Goal: Contribute content: Add original content to the website for others to see

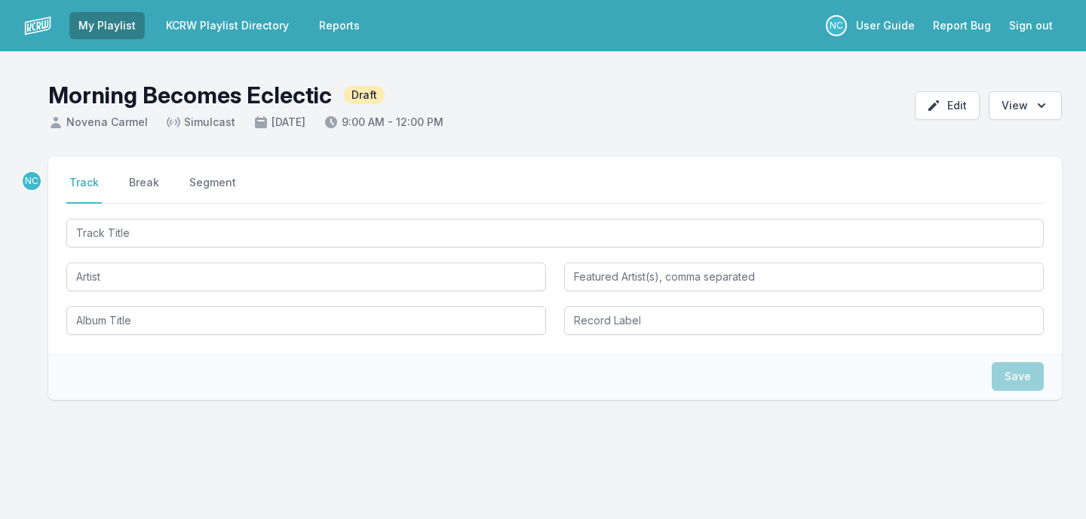
click at [471, 226] on input "Track Title" at bounding box center [554, 233] width 977 height 29
type input "Afraid"
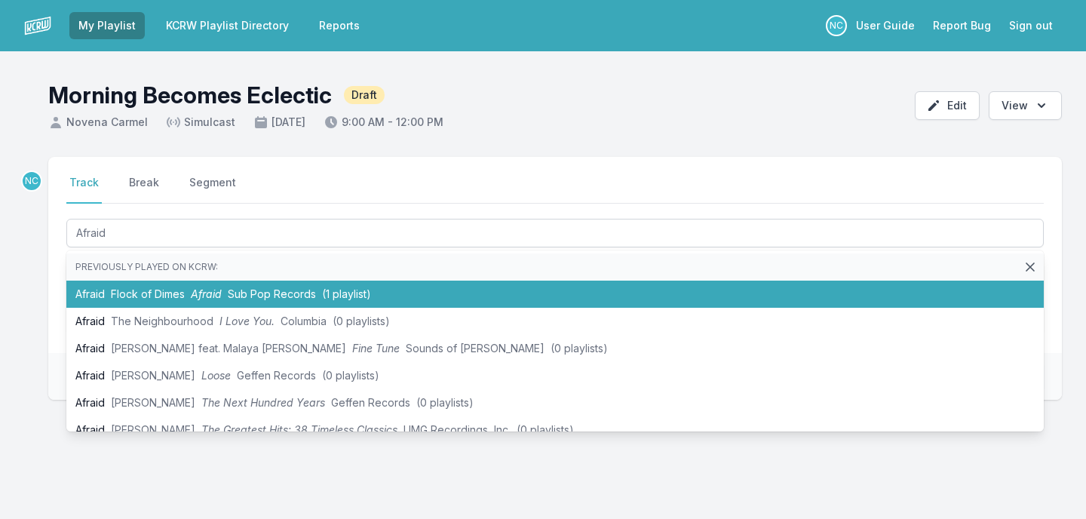
click at [381, 297] on li "Afraid Flock of Dimes Afraid Sub Pop Records (1 playlist)" at bounding box center [554, 294] width 977 height 27
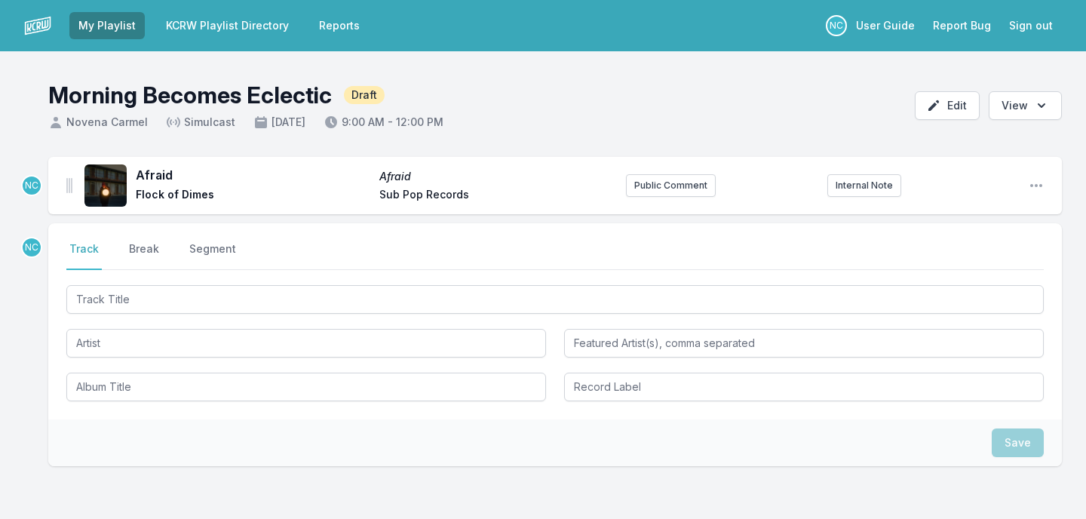
click at [354, 310] on input "Track Title" at bounding box center [554, 299] width 977 height 29
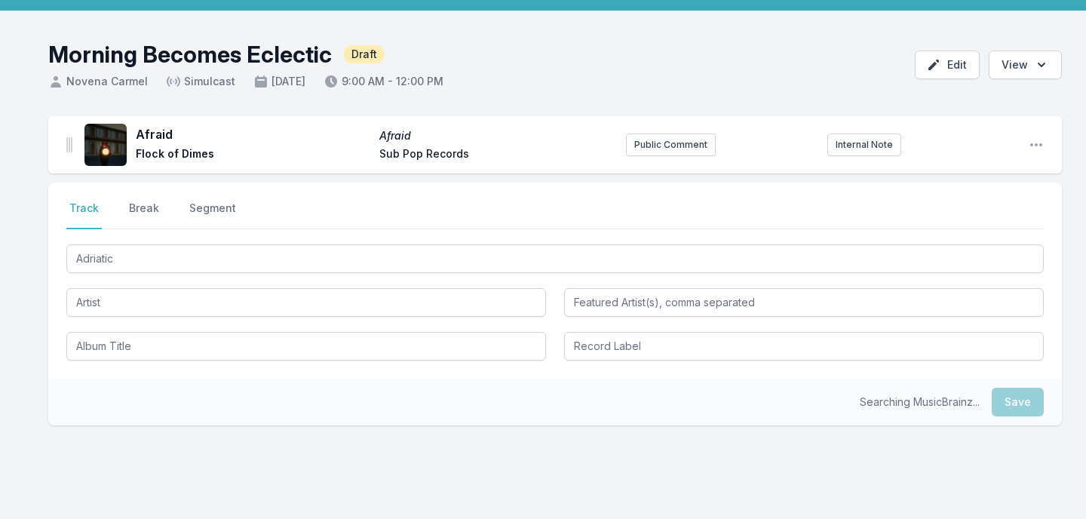
scroll to position [51, 0]
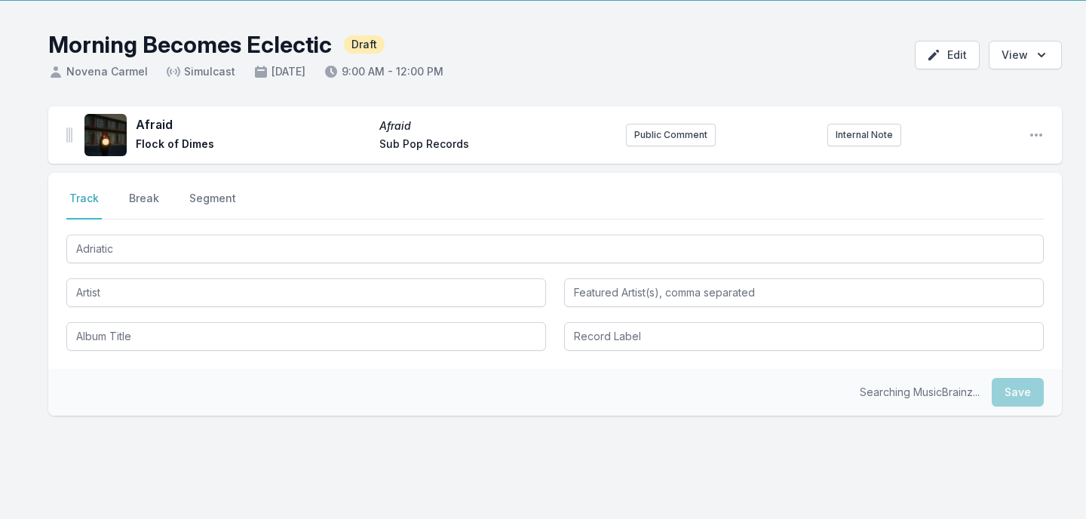
type input "Adriatic"
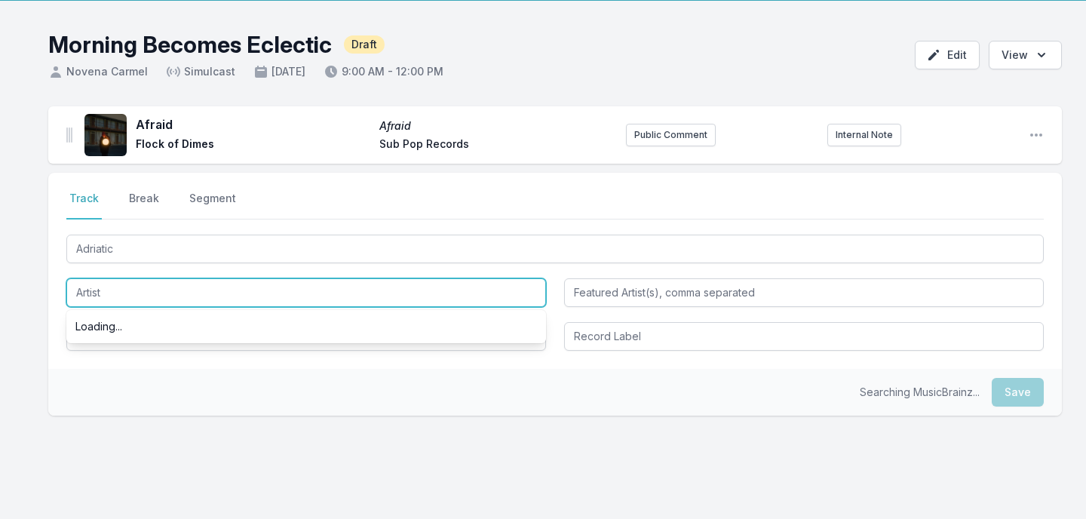
click at [290, 295] on input "Artist" at bounding box center [306, 292] width 480 height 29
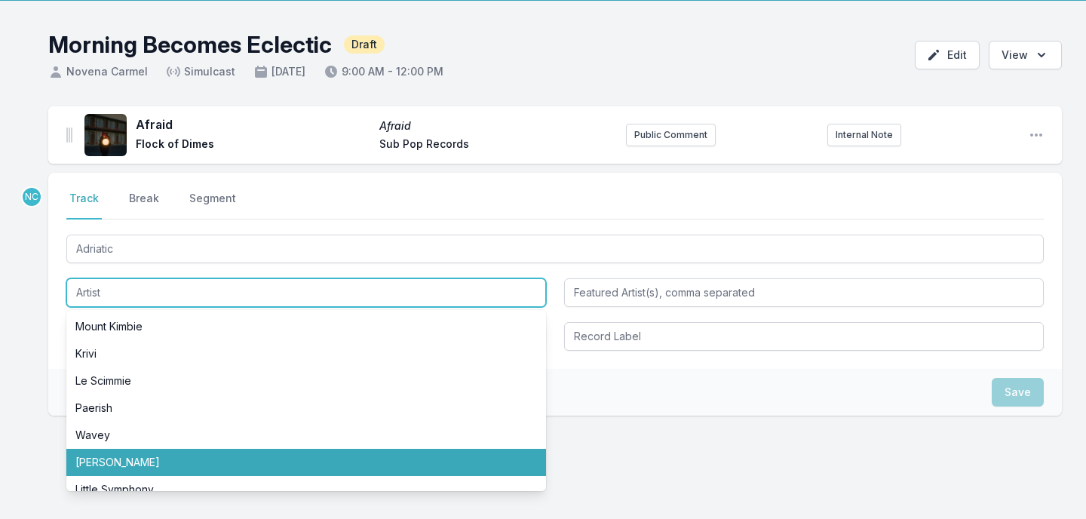
click at [175, 464] on li "[PERSON_NAME]" at bounding box center [306, 462] width 480 height 27
type input "[PERSON_NAME]"
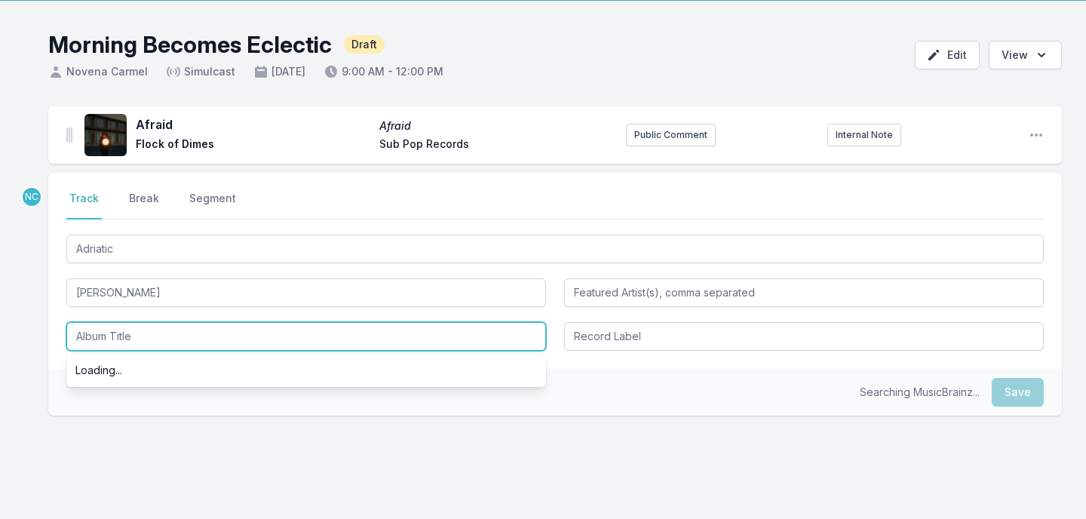
click at [161, 333] on input "Album Title" at bounding box center [306, 336] width 480 height 29
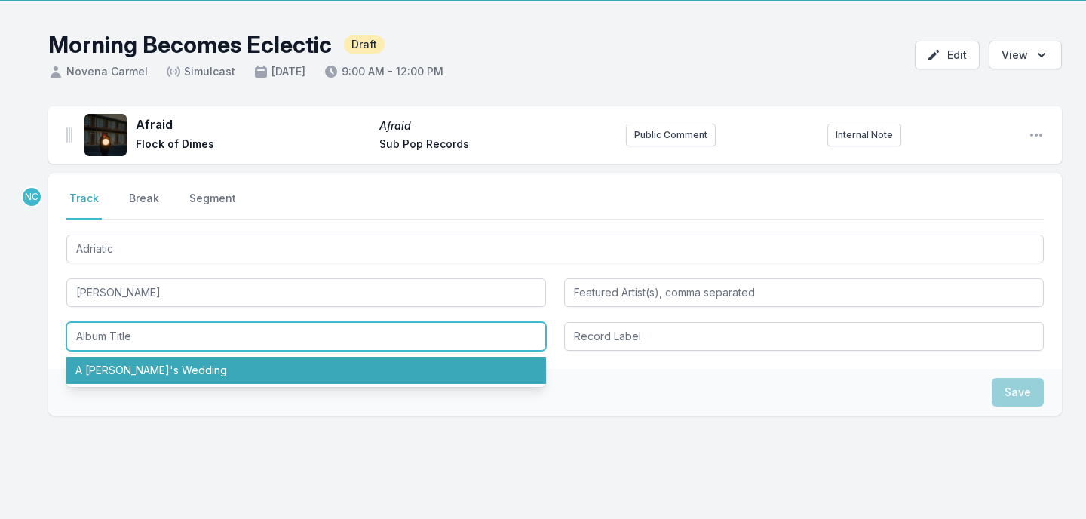
click at [163, 365] on li "A [PERSON_NAME]'s Wedding" at bounding box center [306, 370] width 480 height 27
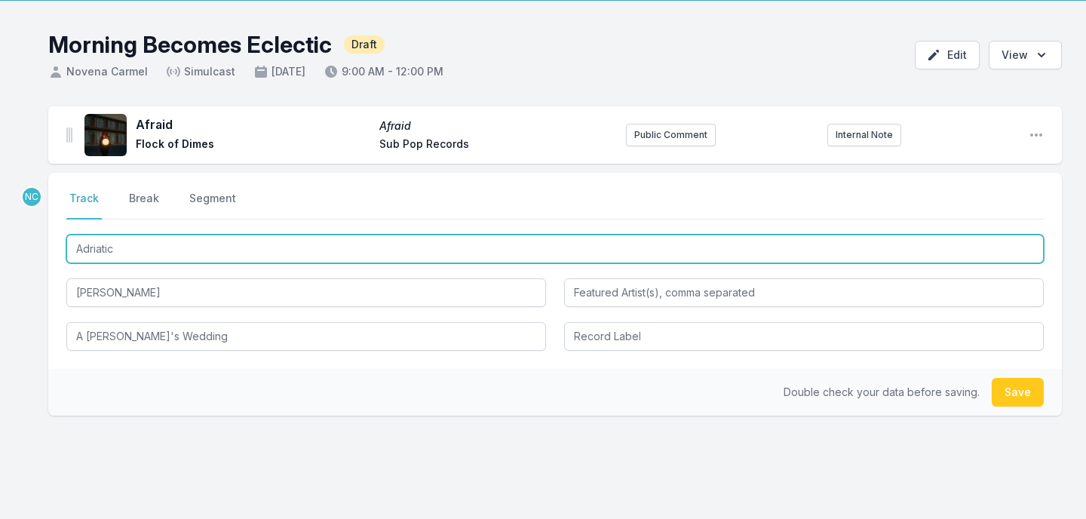
click at [257, 255] on input "Adriatic" at bounding box center [554, 249] width 977 height 29
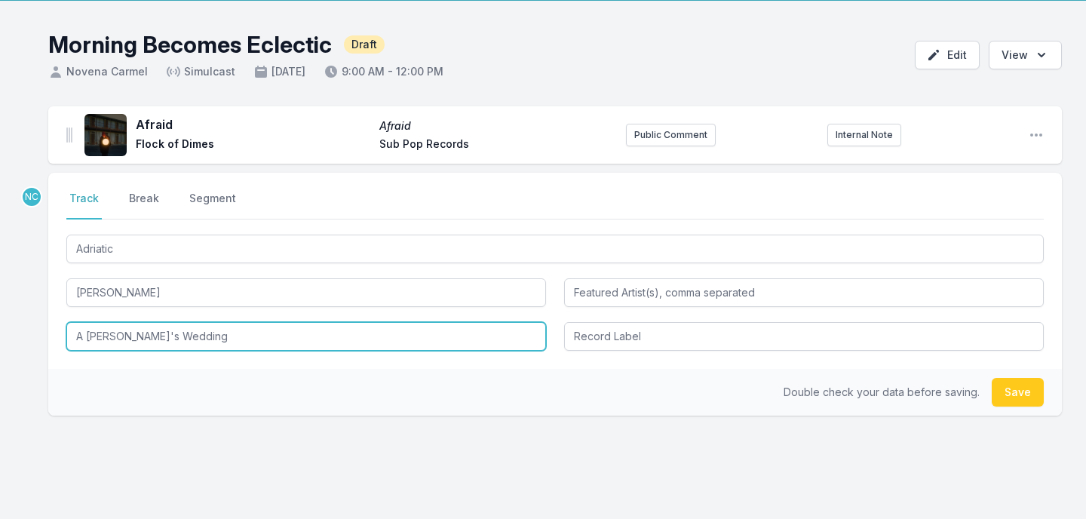
click at [220, 342] on input "A [PERSON_NAME]'s Wedding" at bounding box center [306, 336] width 480 height 29
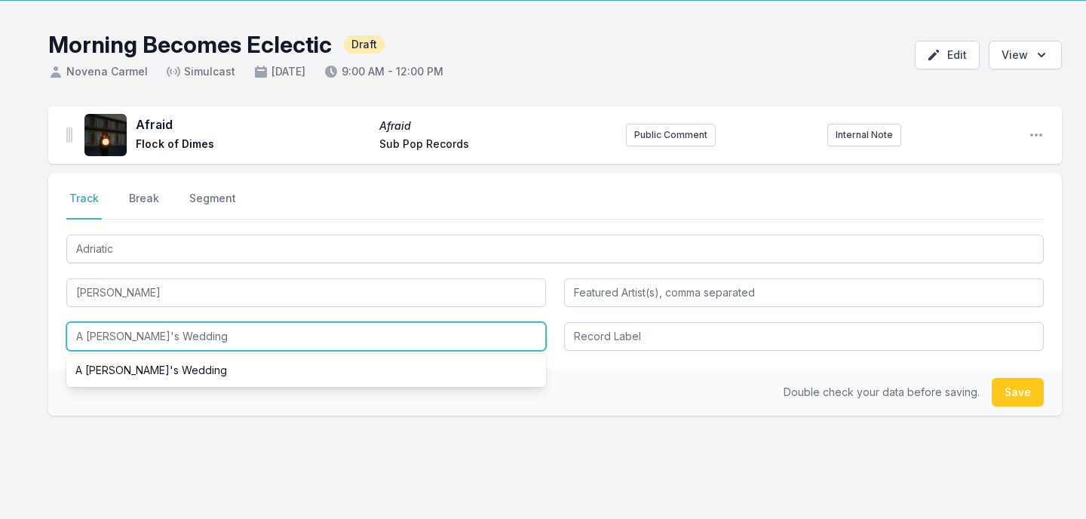
click at [220, 342] on input "A [PERSON_NAME]'s Wedding" at bounding box center [306, 336] width 480 height 29
paste input "driatic"
type input "Adriatic"
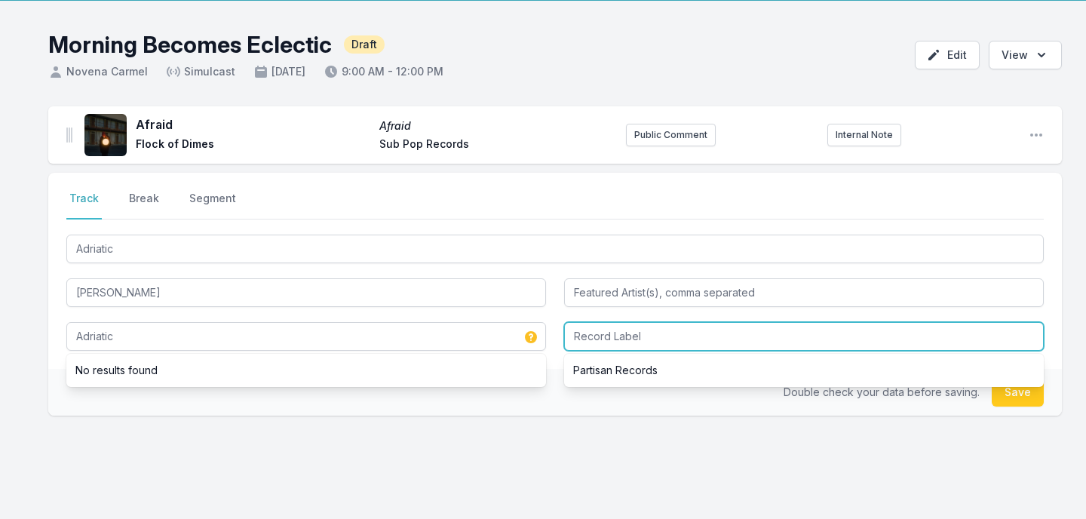
click at [594, 333] on input "Record Label" at bounding box center [804, 336] width 480 height 29
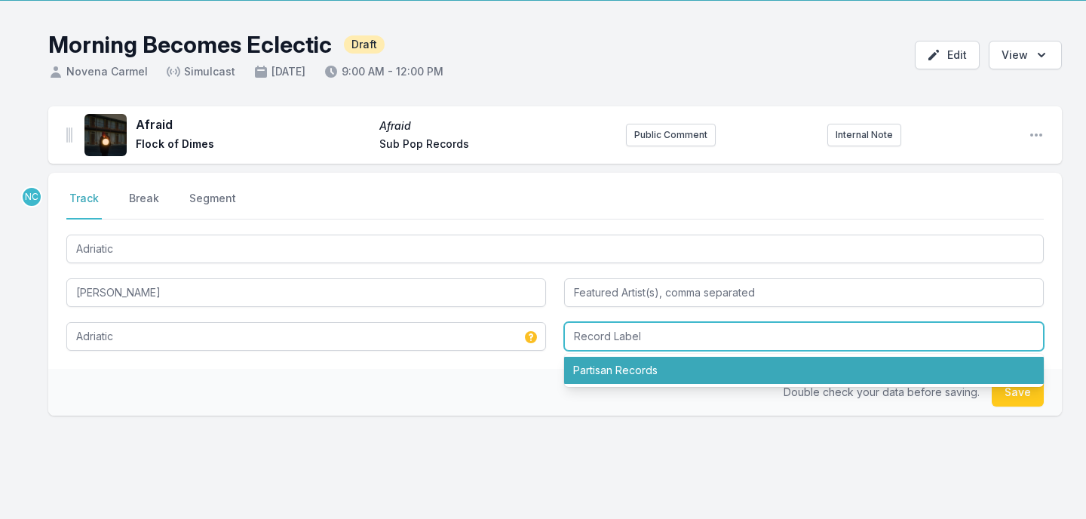
click at [1018, 374] on li "Partisan Records" at bounding box center [804, 370] width 480 height 27
type input "Partisan Records"
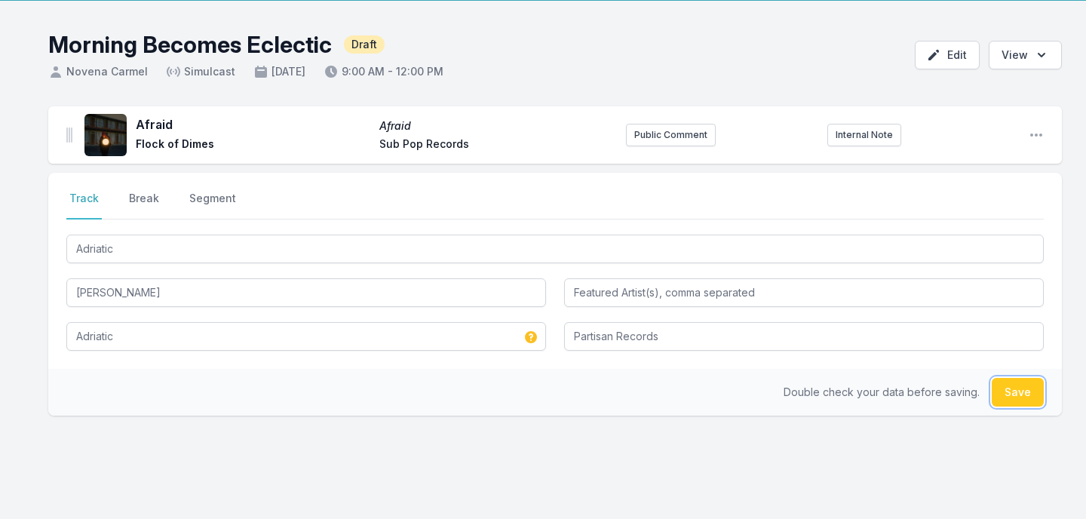
click at [1018, 401] on button "Save" at bounding box center [1018, 392] width 52 height 29
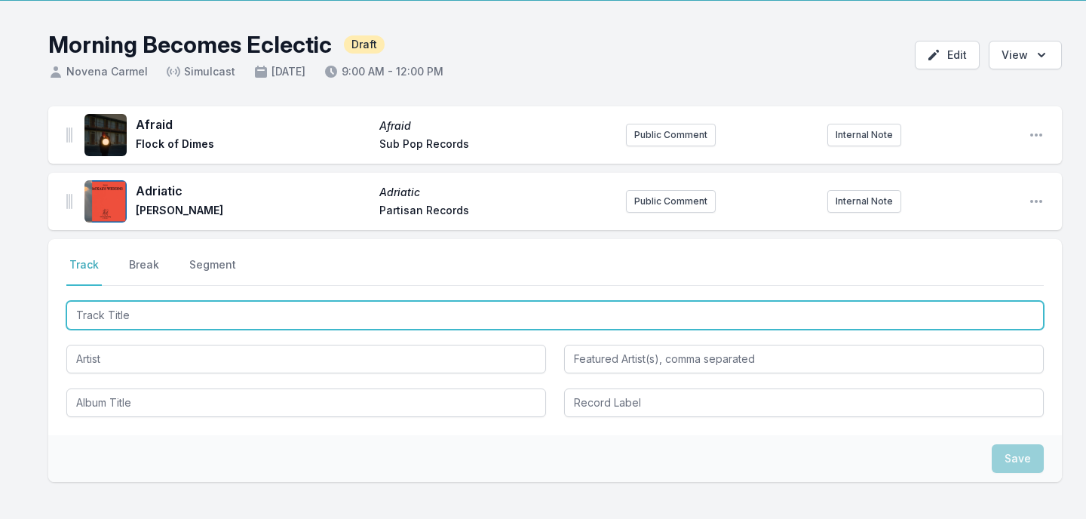
click at [494, 316] on input "Track Title" at bounding box center [554, 315] width 977 height 29
type input "In Your Head"
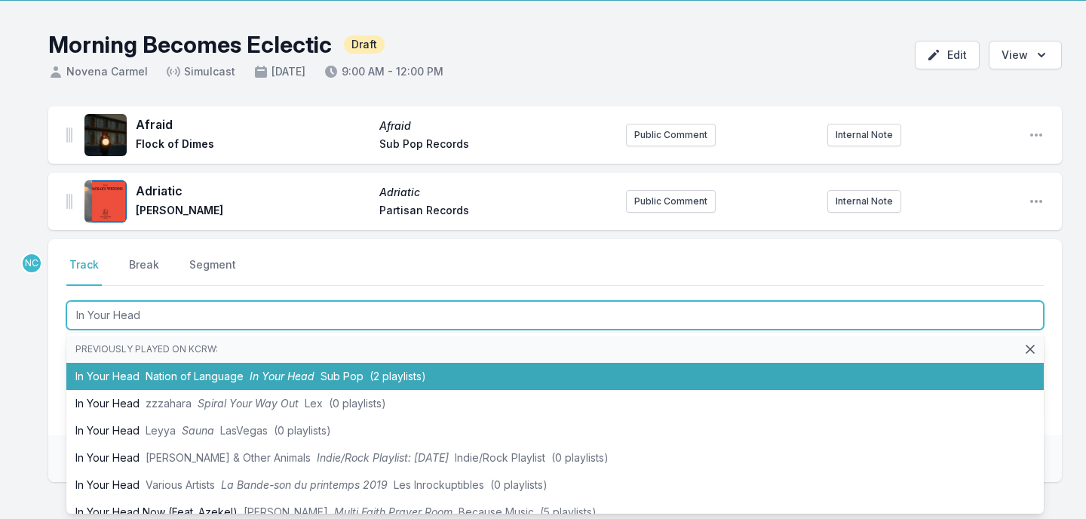
click at [454, 373] on li "In Your Head Nation of Language In Your Head Sub Pop (2 playlists)" at bounding box center [554, 376] width 977 height 27
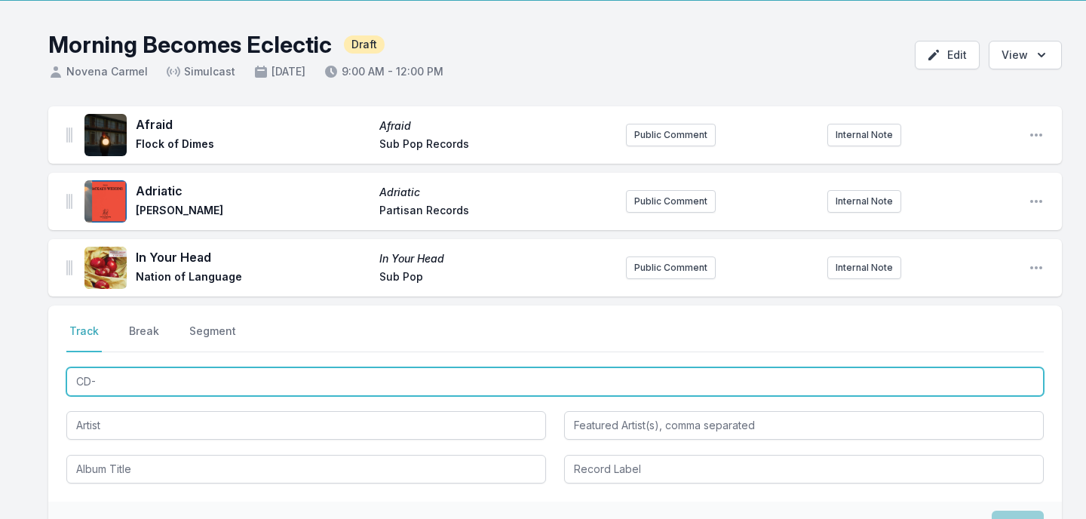
type input "CD-R"
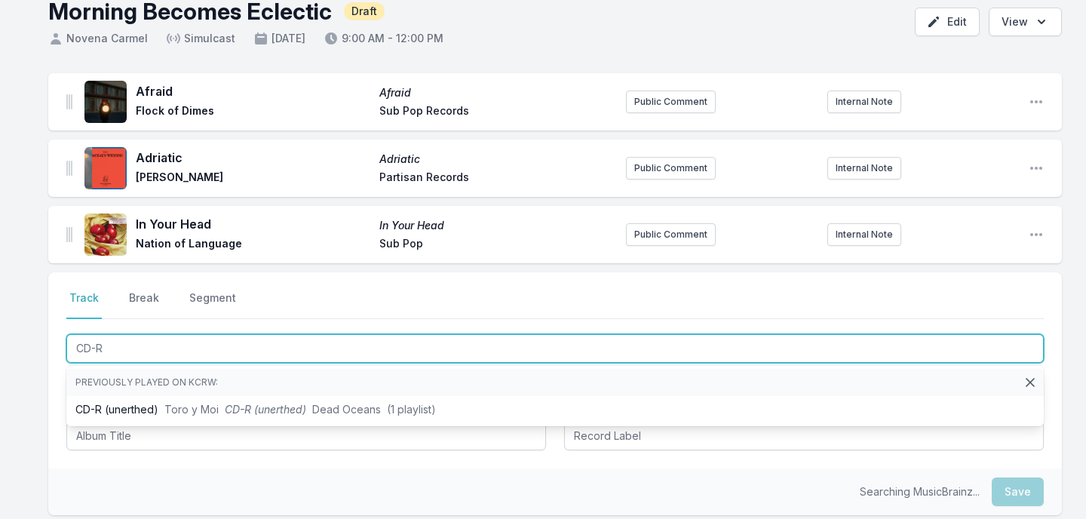
scroll to position [94, 0]
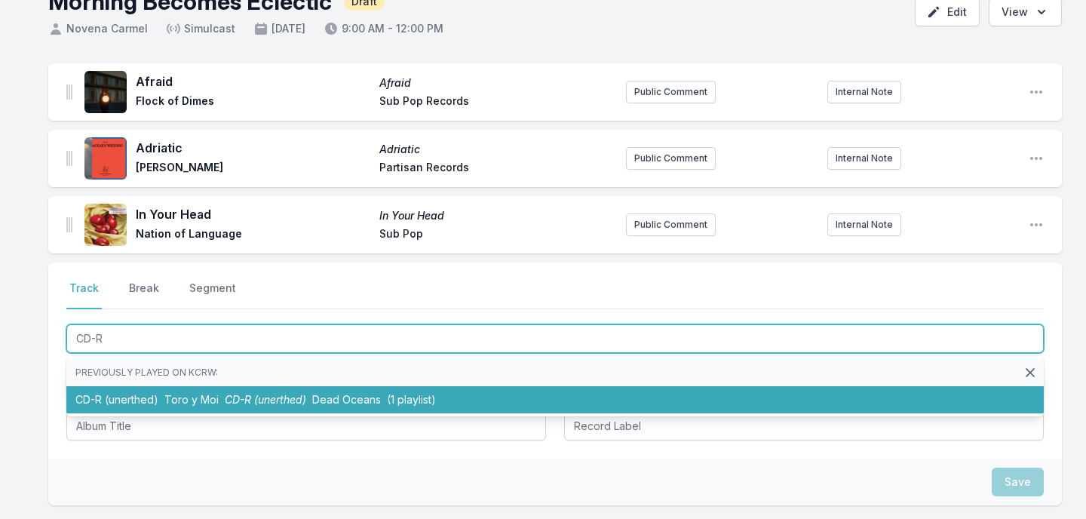
click at [412, 397] on span "(1 playlist)" at bounding box center [411, 399] width 49 height 13
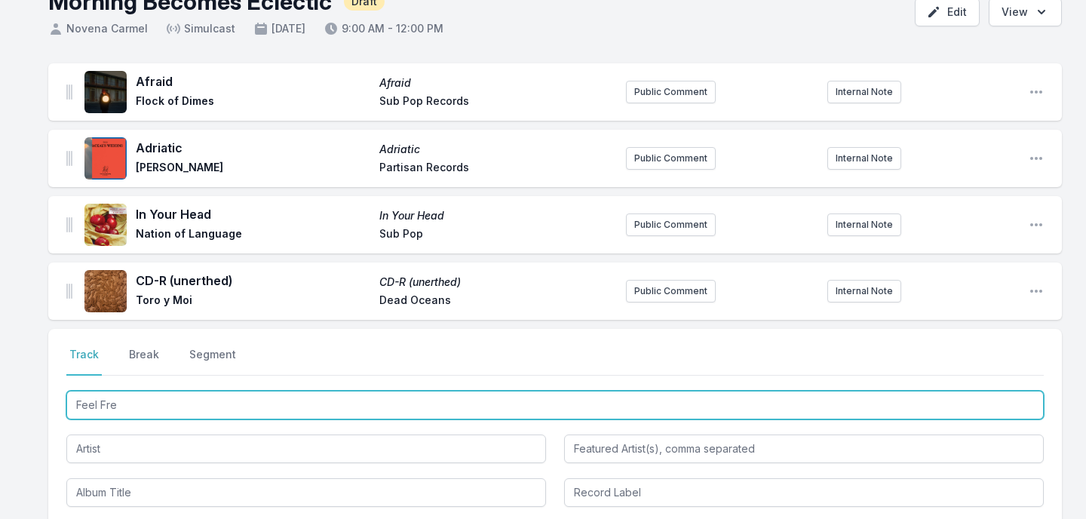
type input "Feel Free"
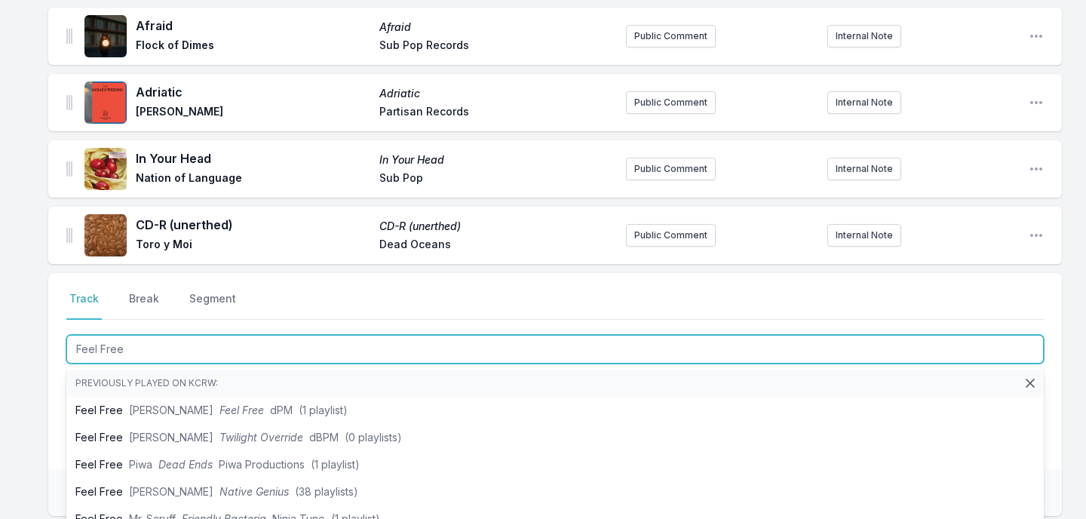
scroll to position [159, 0]
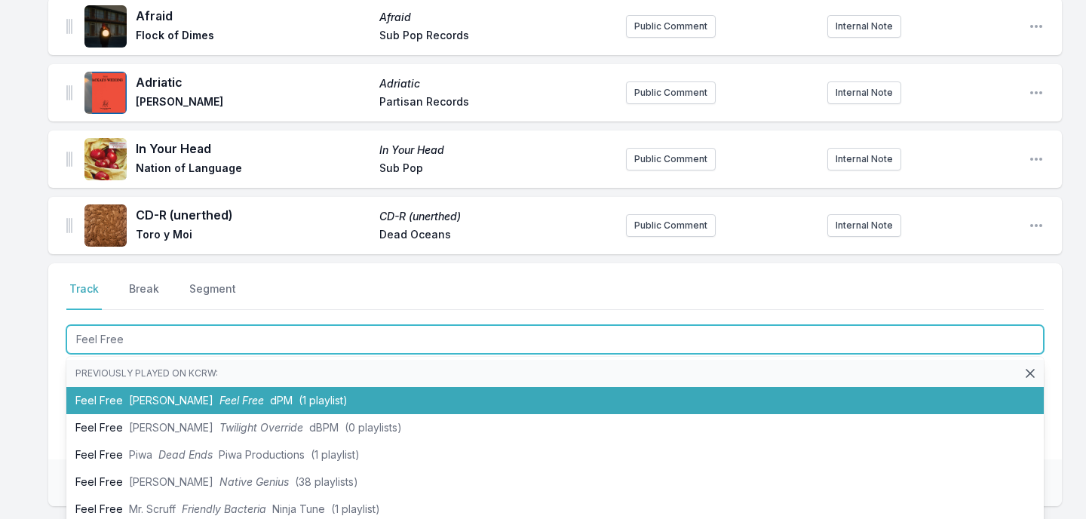
click at [299, 395] on span "(1 playlist)" at bounding box center [323, 400] width 49 height 13
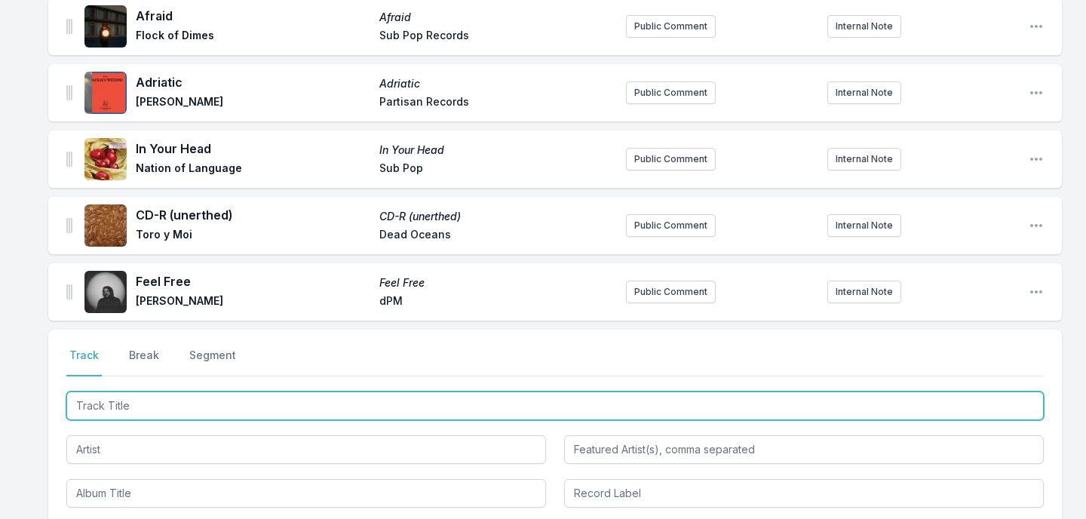
scroll to position [226, 0]
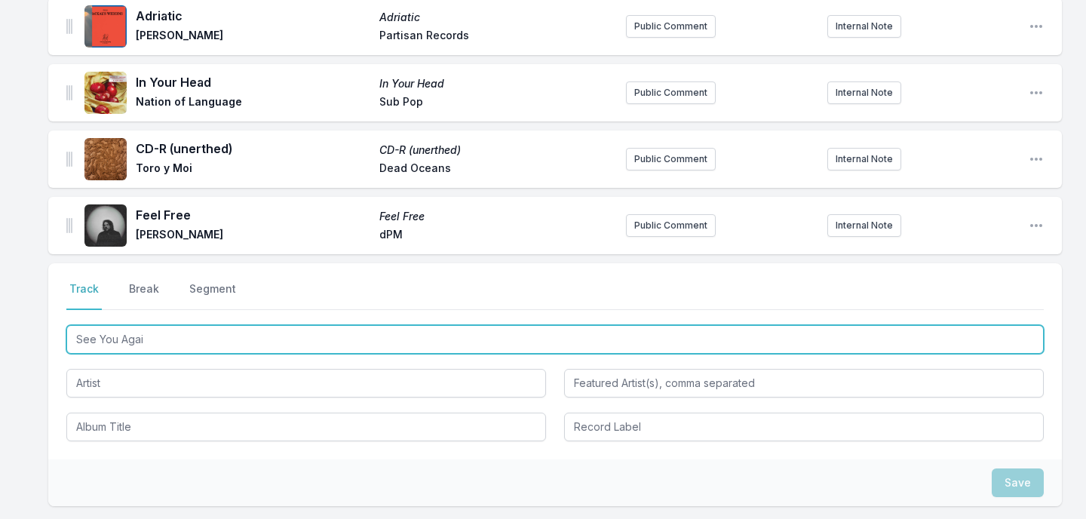
type input "See You Again"
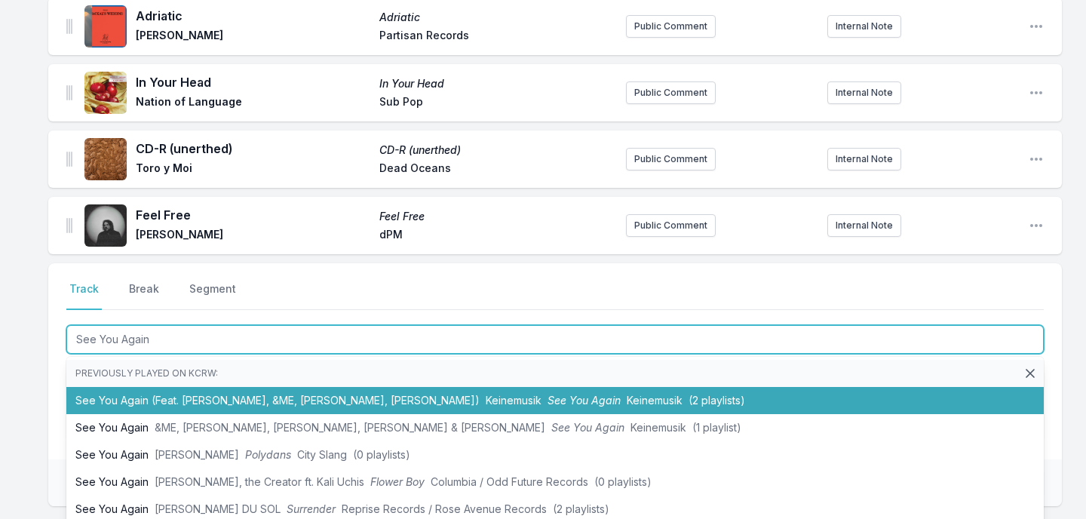
click at [311, 394] on li "See You Again (Feat. [PERSON_NAME], &ME, [PERSON_NAME], [PERSON_NAME]) Keinemus…" at bounding box center [554, 400] width 977 height 27
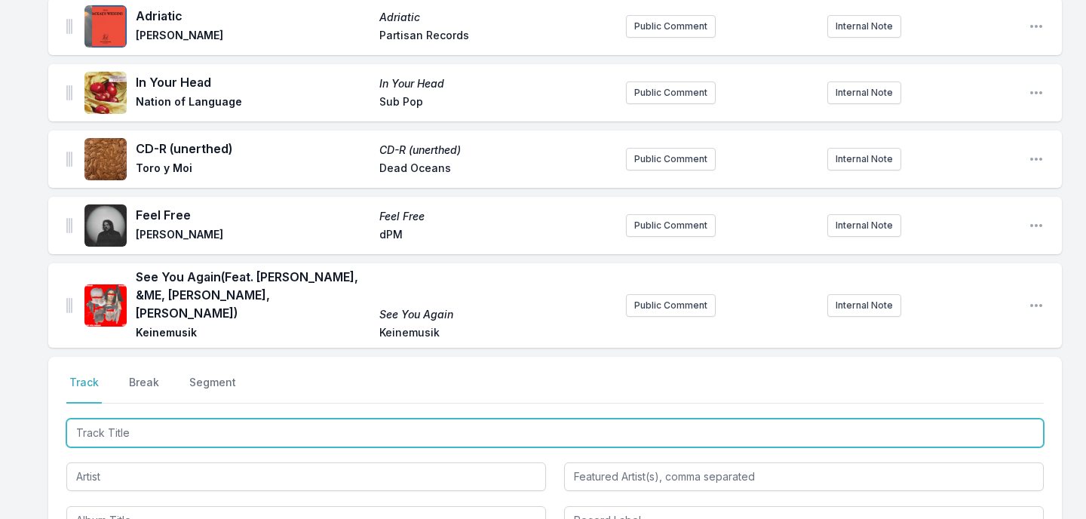
scroll to position [301, 0]
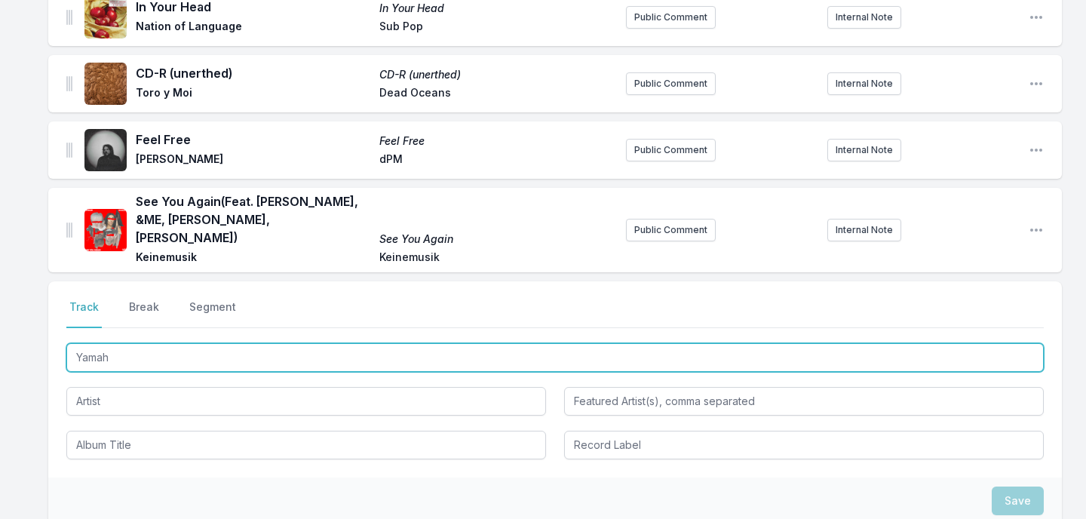
type input "Yamaha"
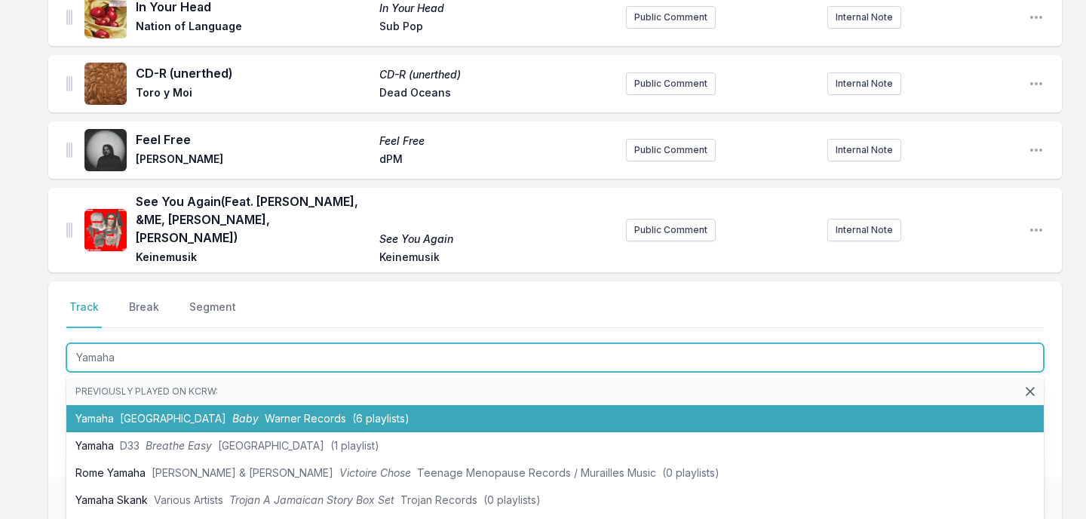
click at [352, 412] on span "(6 playlists)" at bounding box center [380, 418] width 57 height 13
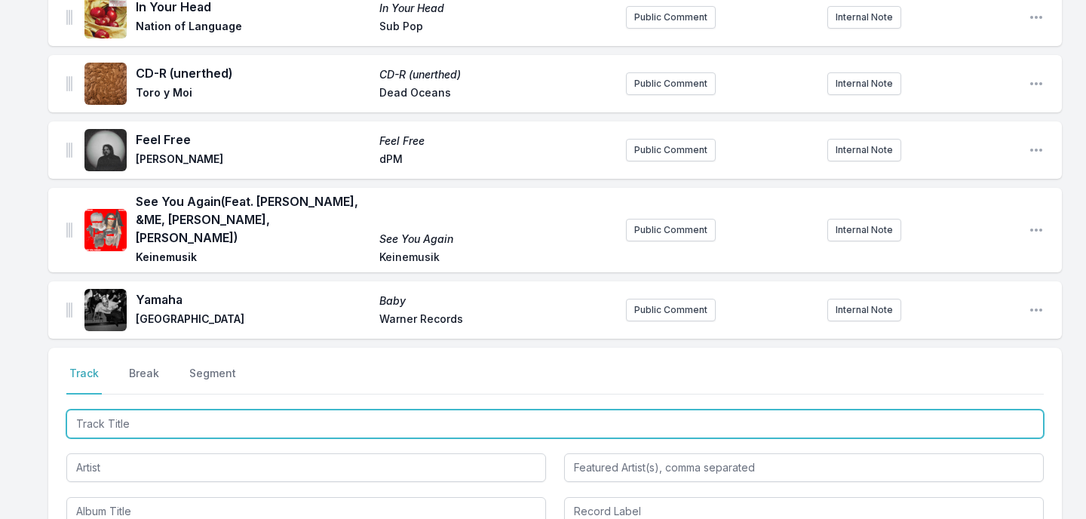
scroll to position [367, 0]
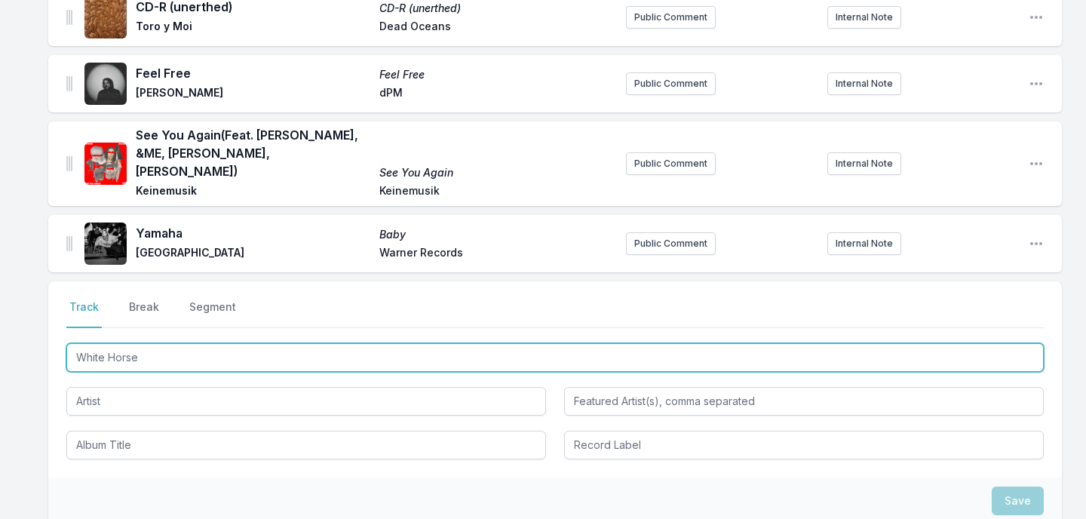
type input "White Horses"
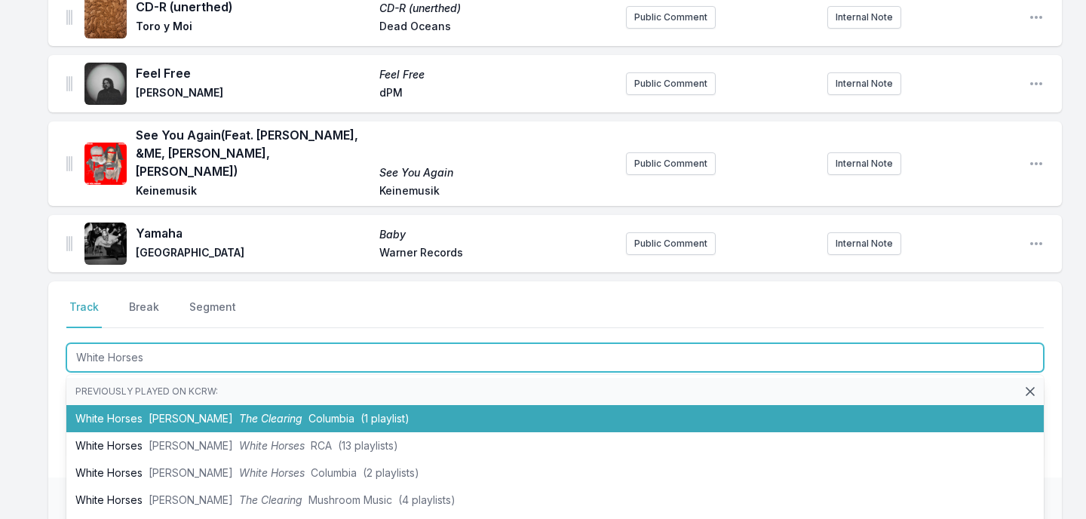
click at [308, 412] on span "Columbia" at bounding box center [331, 418] width 46 height 13
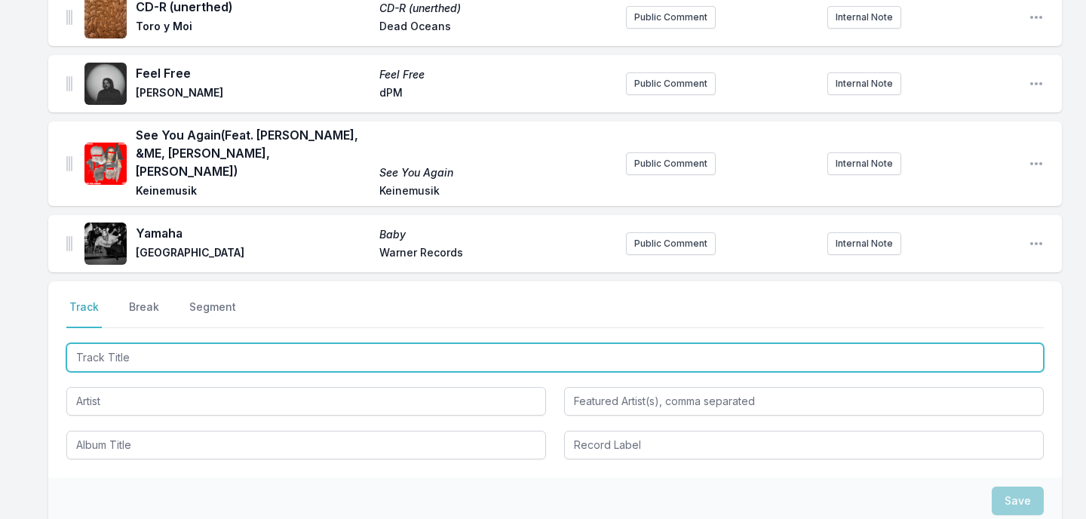
scroll to position [434, 0]
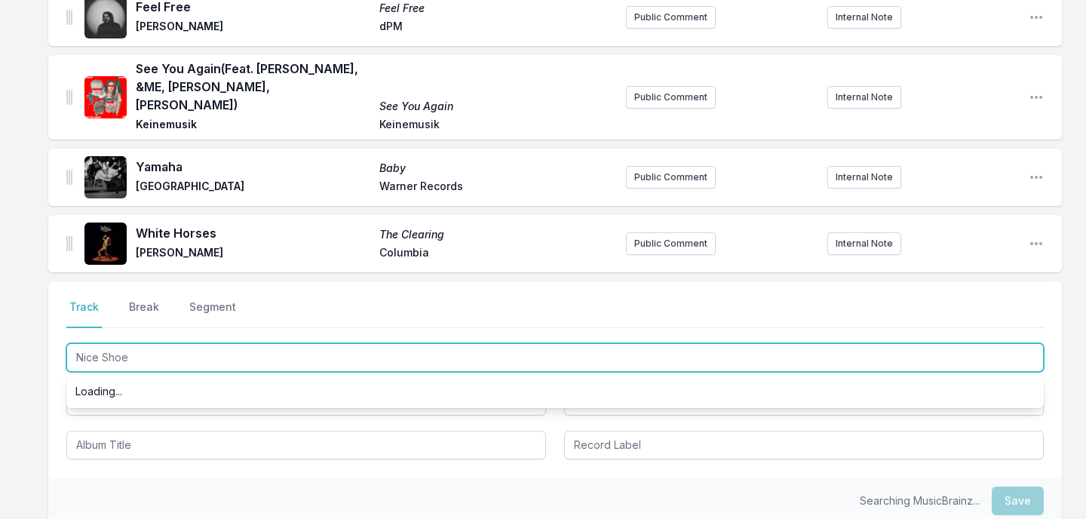
type input "Nice Shoes"
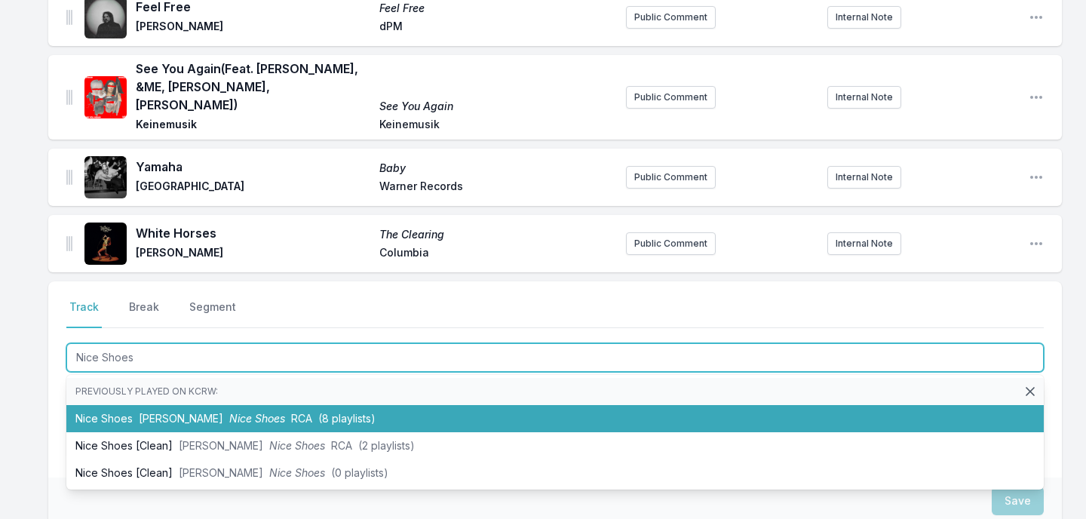
click at [318, 412] on span "(8 playlists)" at bounding box center [346, 418] width 57 height 13
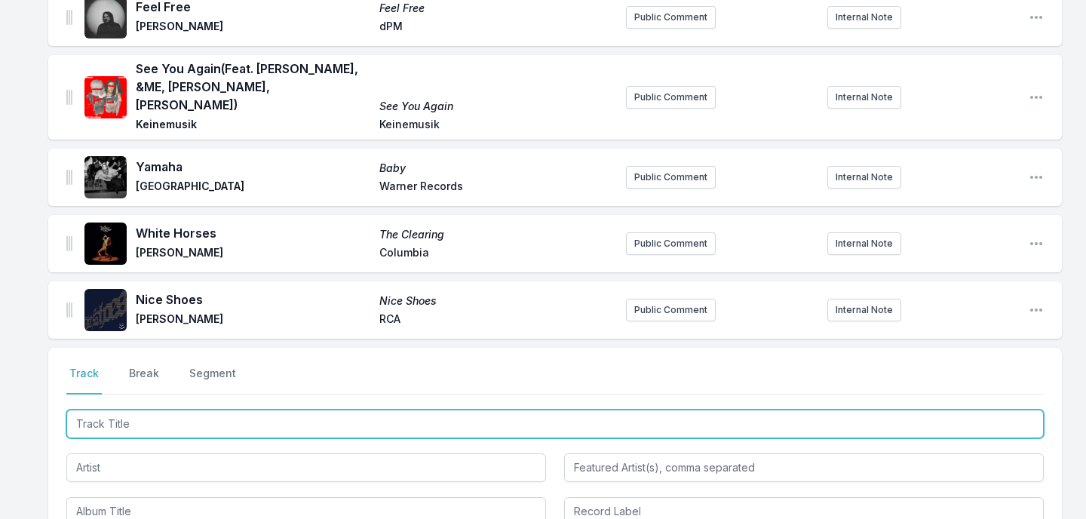
scroll to position [500, 0]
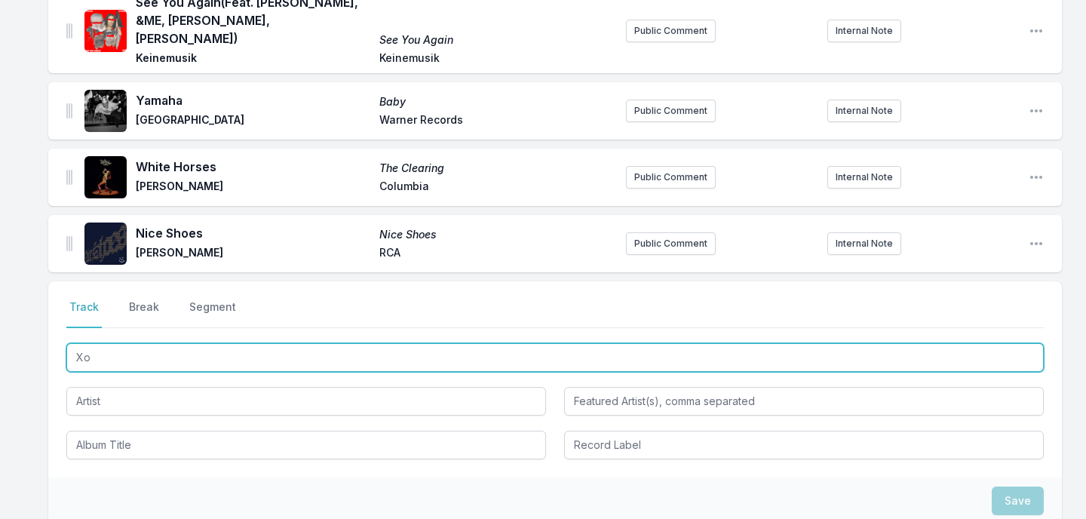
type input "X"
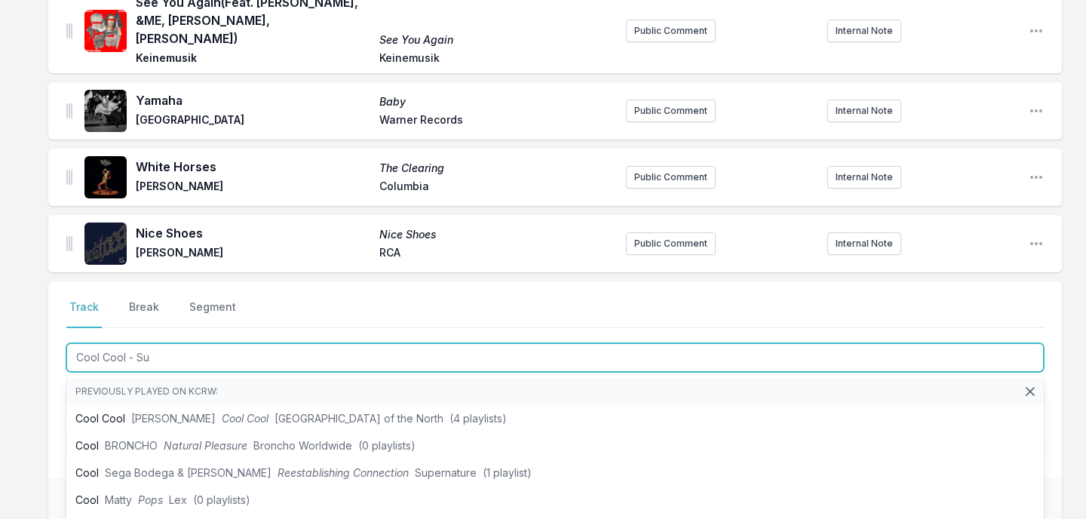
type input "Cool Cool - Sun"
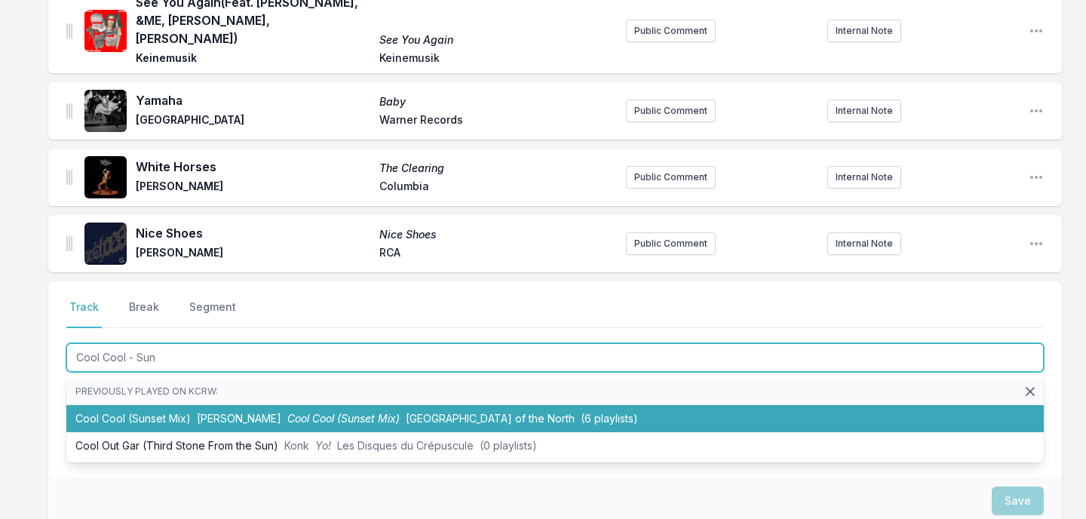
click at [281, 412] on span "[PERSON_NAME]" at bounding box center [239, 418] width 84 height 13
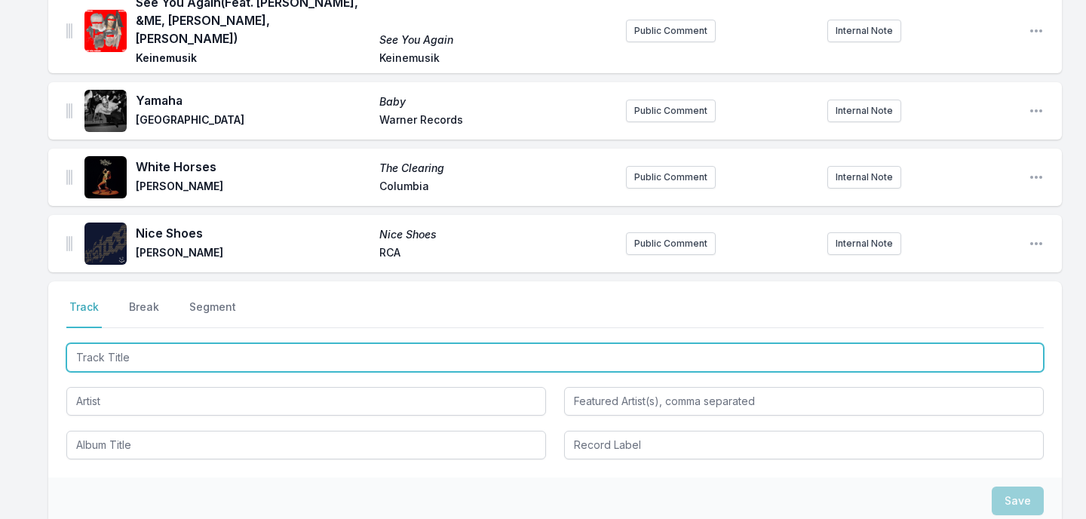
scroll to position [566, 0]
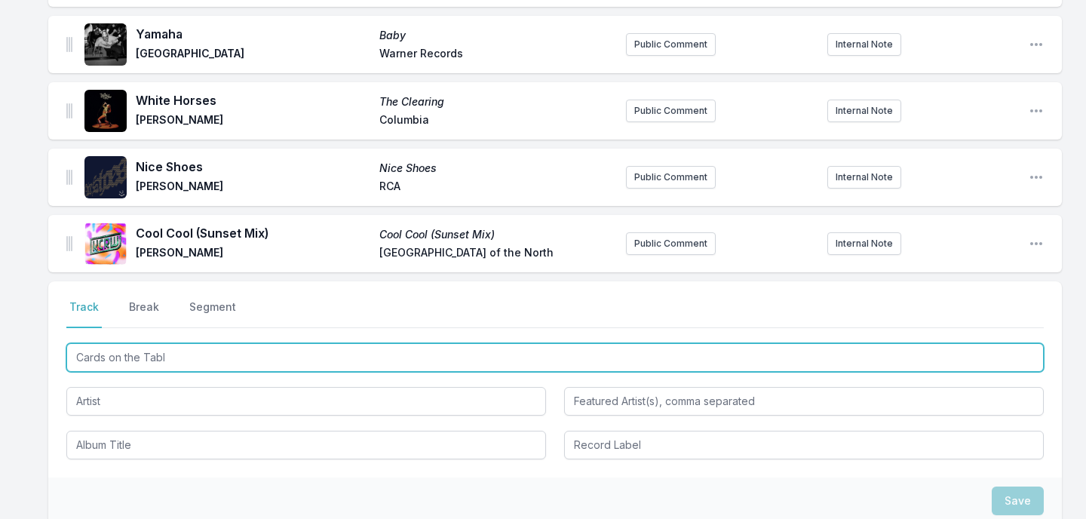
type input "Cards on the Table"
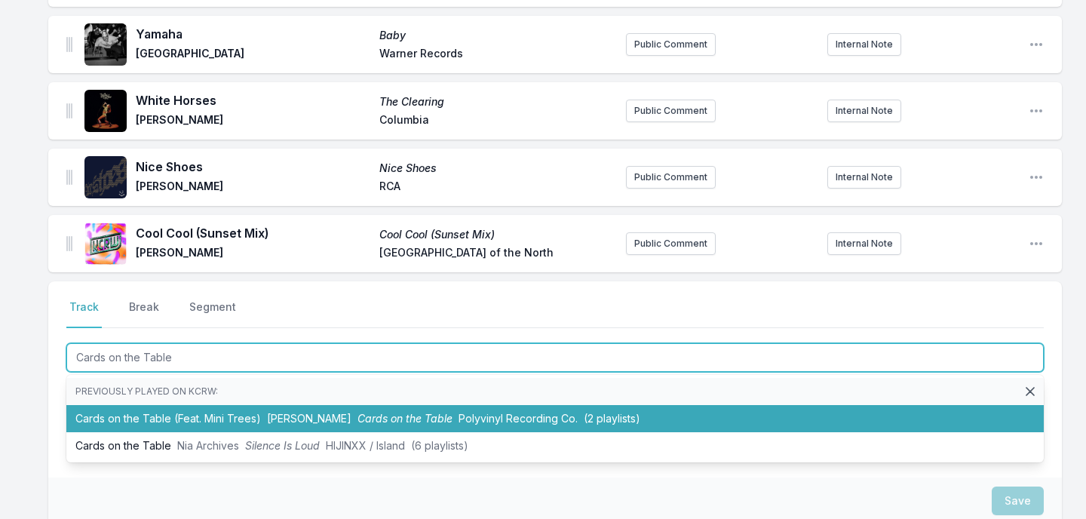
click at [272, 412] on span "[PERSON_NAME]" at bounding box center [309, 418] width 84 height 13
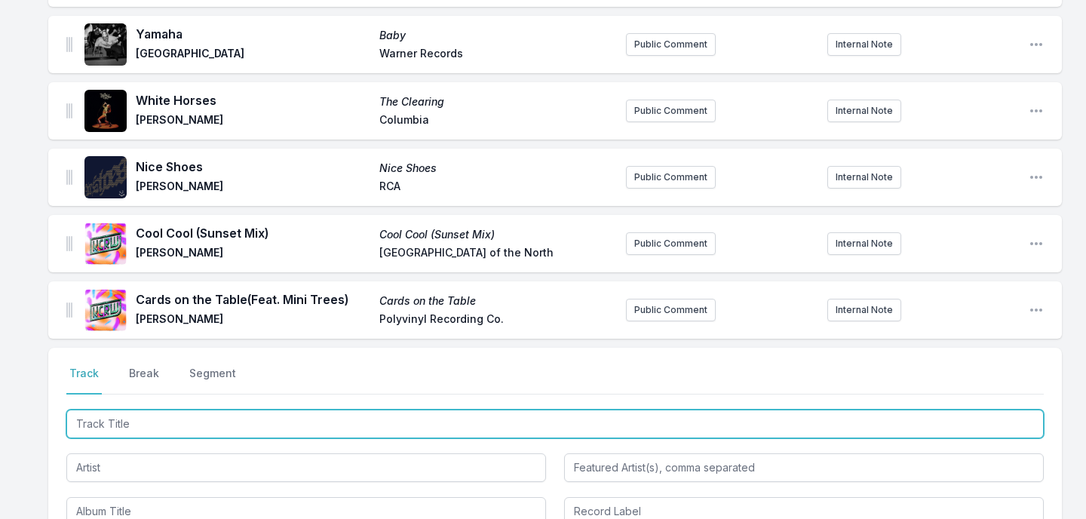
scroll to position [633, 0]
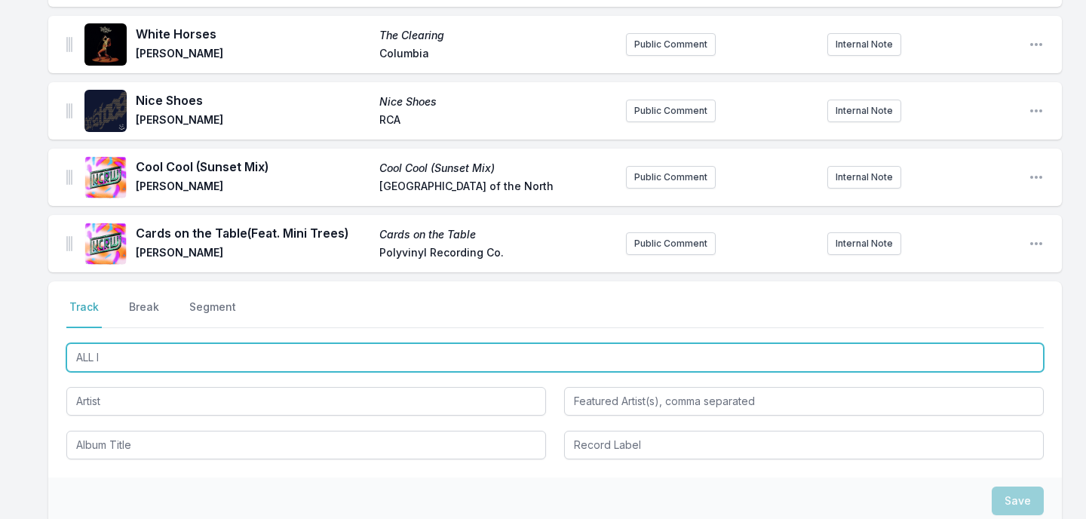
type input "ALL IN"
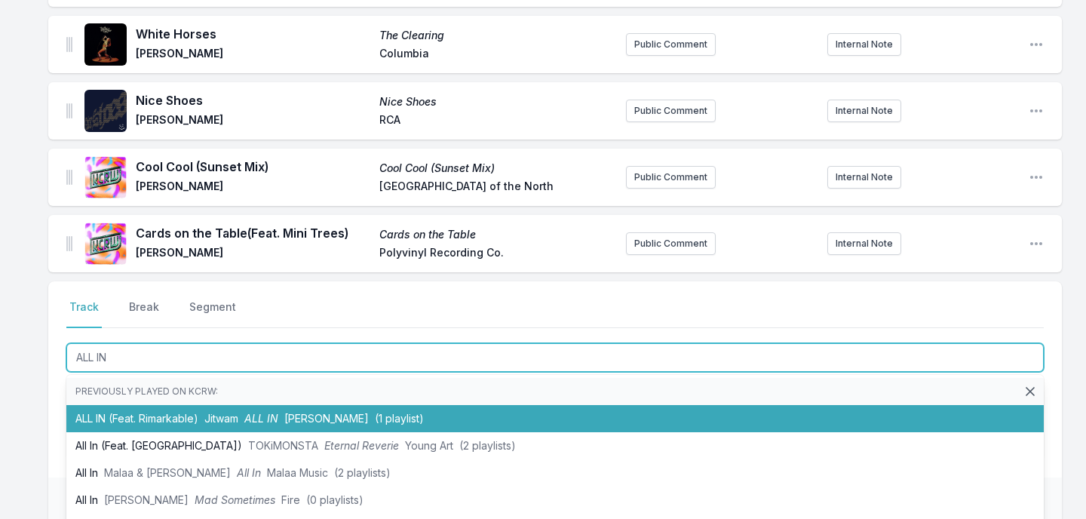
click at [269, 412] on span "ALL IN" at bounding box center [261, 418] width 34 height 13
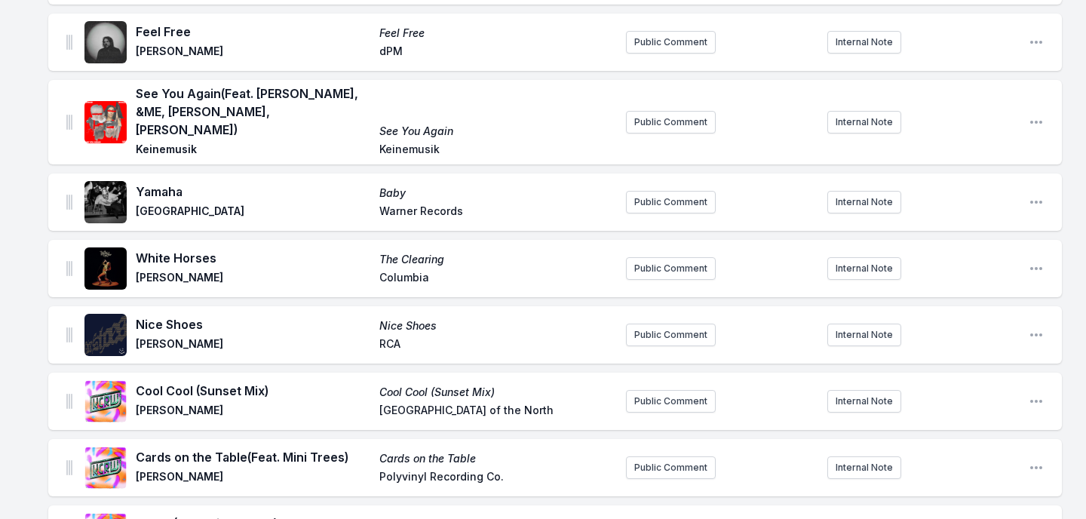
scroll to position [0, 0]
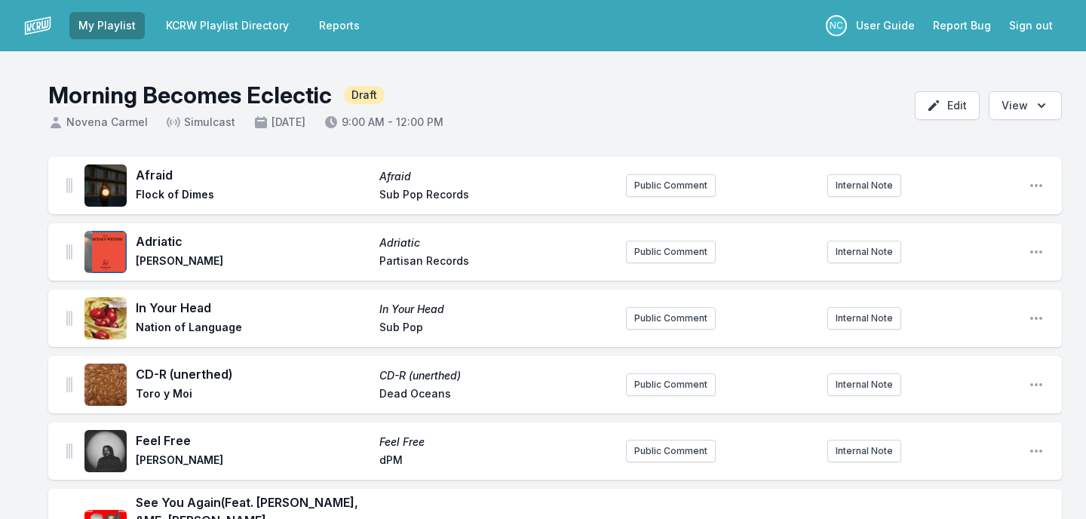
click at [202, 29] on link "KCRW Playlist Directory" at bounding box center [227, 25] width 141 height 27
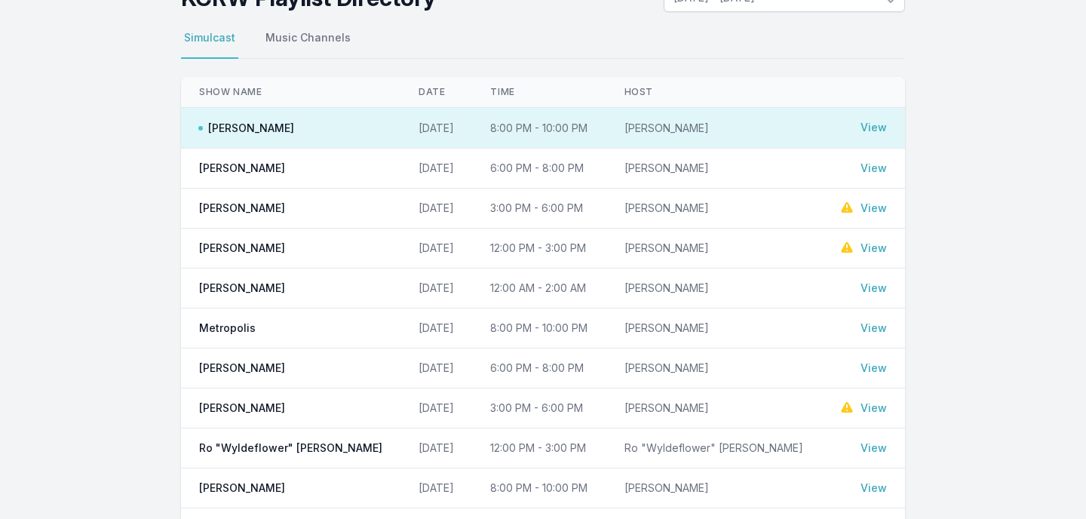
scroll to position [210, 0]
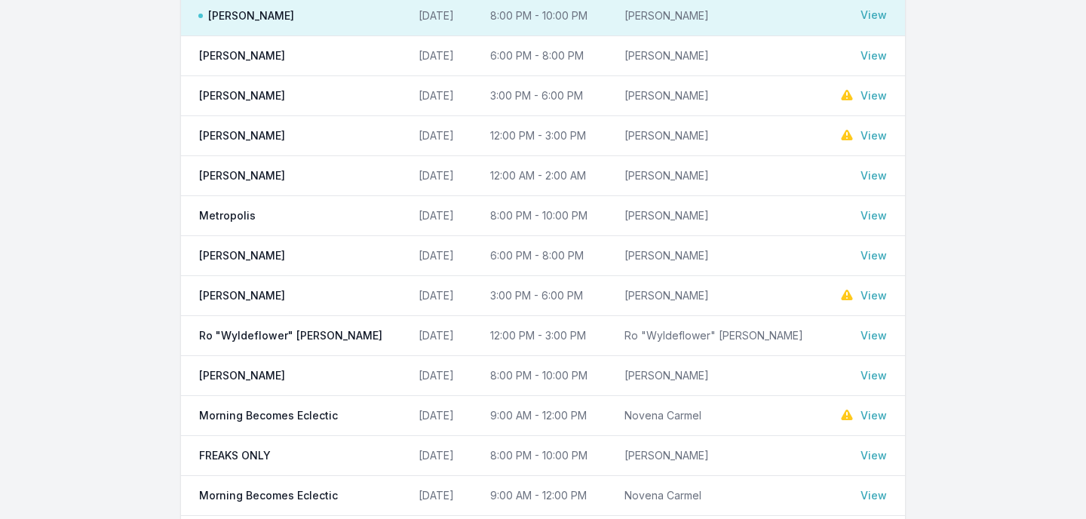
click at [870, 414] on link "View" at bounding box center [874, 415] width 26 height 15
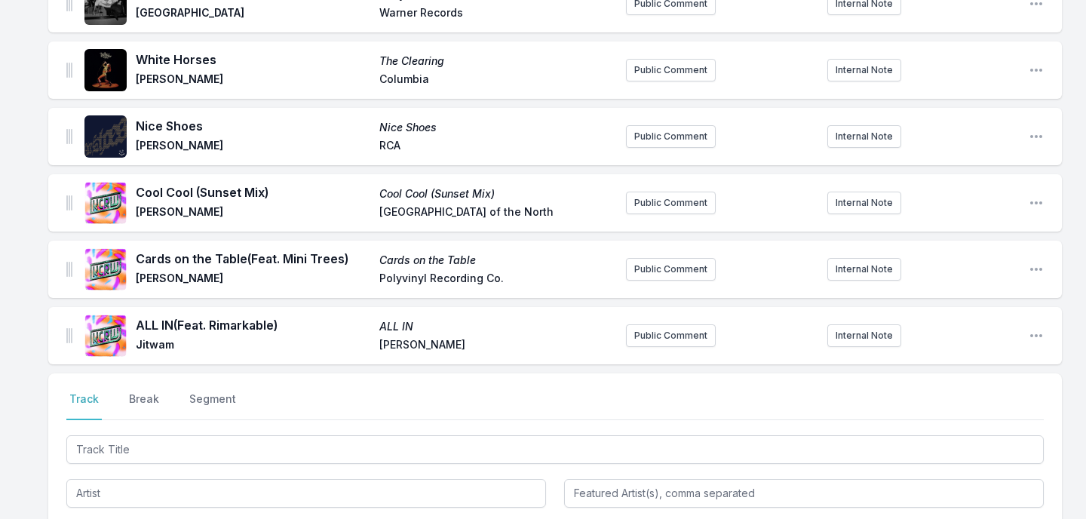
scroll to position [725, 0]
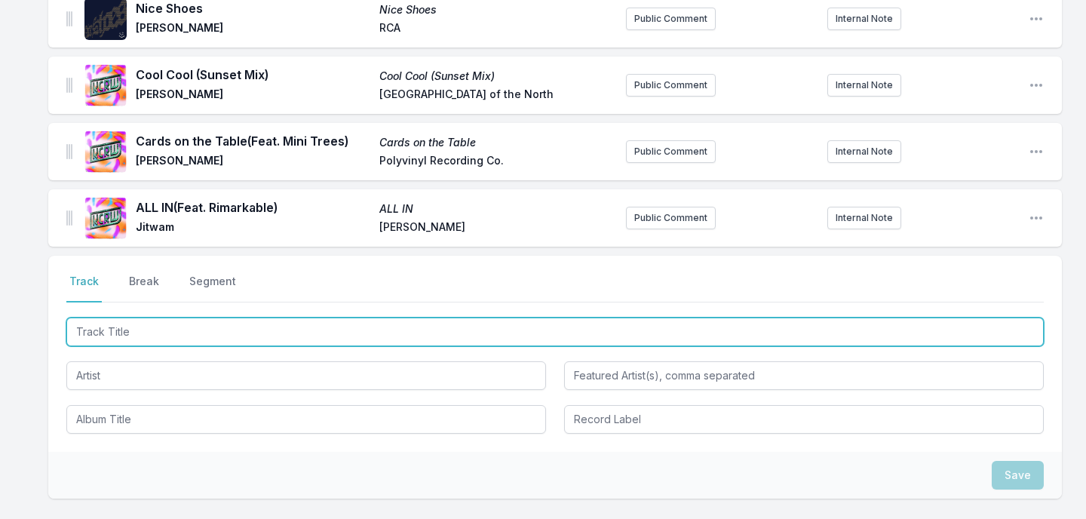
click at [296, 318] on input "Track Title" at bounding box center [554, 332] width 977 height 29
type input "1 Player Game"
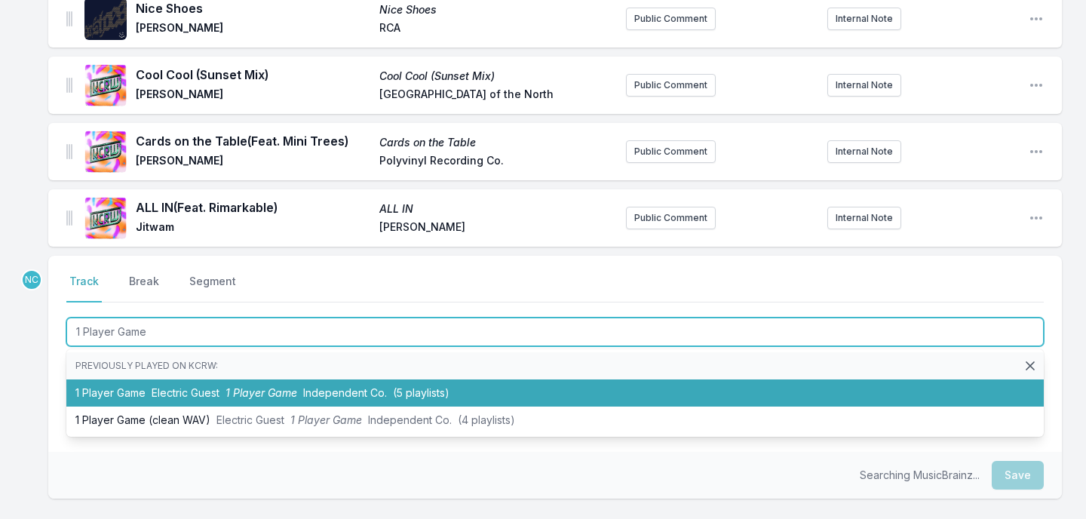
click at [279, 379] on li "1 Player Game Electric Guest 1 Player Game Independent Co. (5 playlists)" at bounding box center [554, 392] width 977 height 27
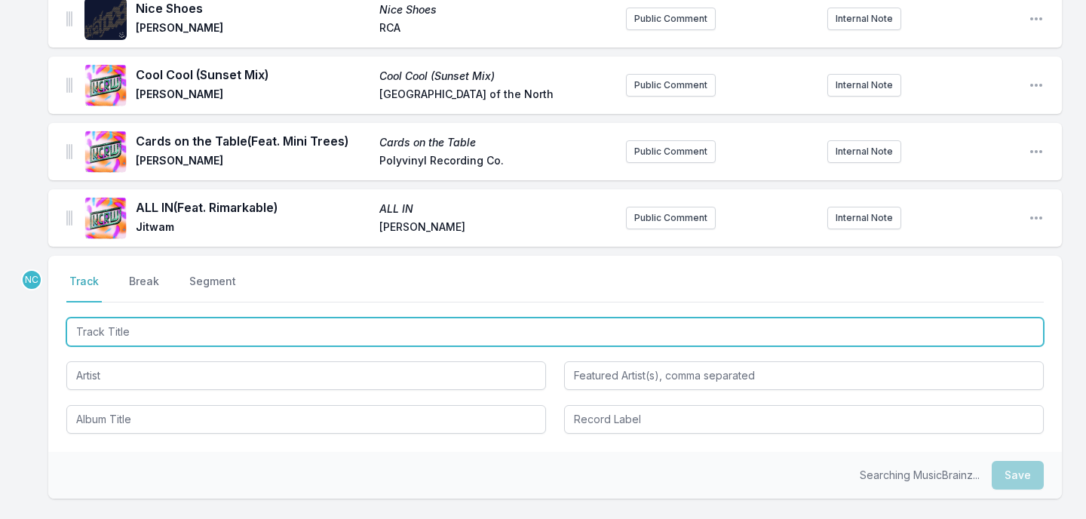
scroll to position [791, 0]
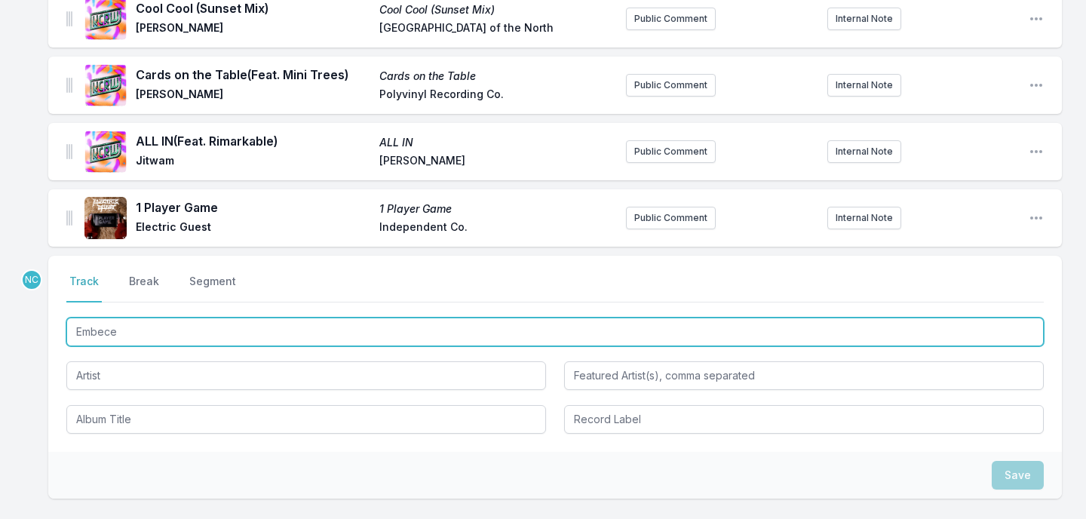
type input "Embeces"
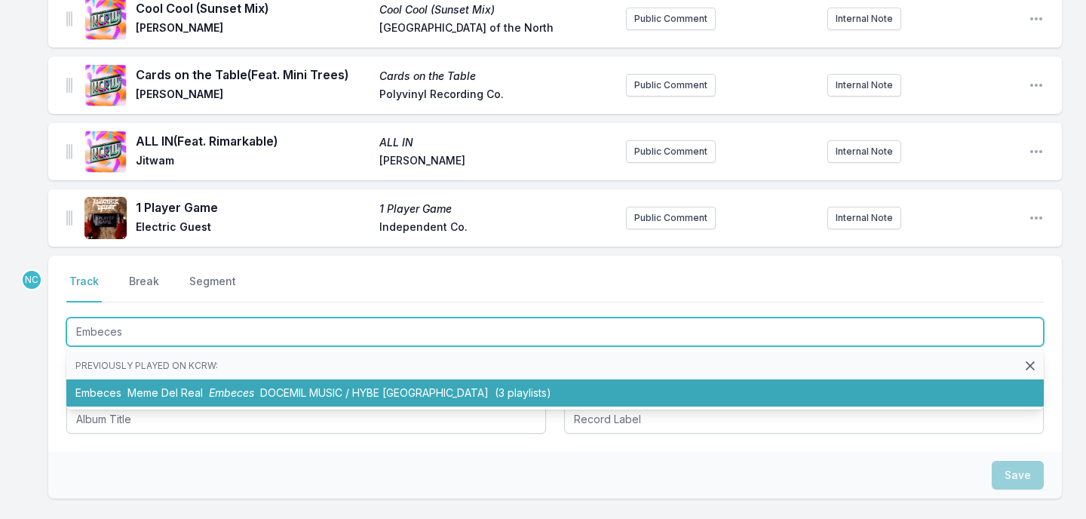
click at [256, 379] on li "Embeces Meme Del Real Embeces DOCEMIL MUSIC / HYBE Latin America (3 playlists)" at bounding box center [554, 392] width 977 height 27
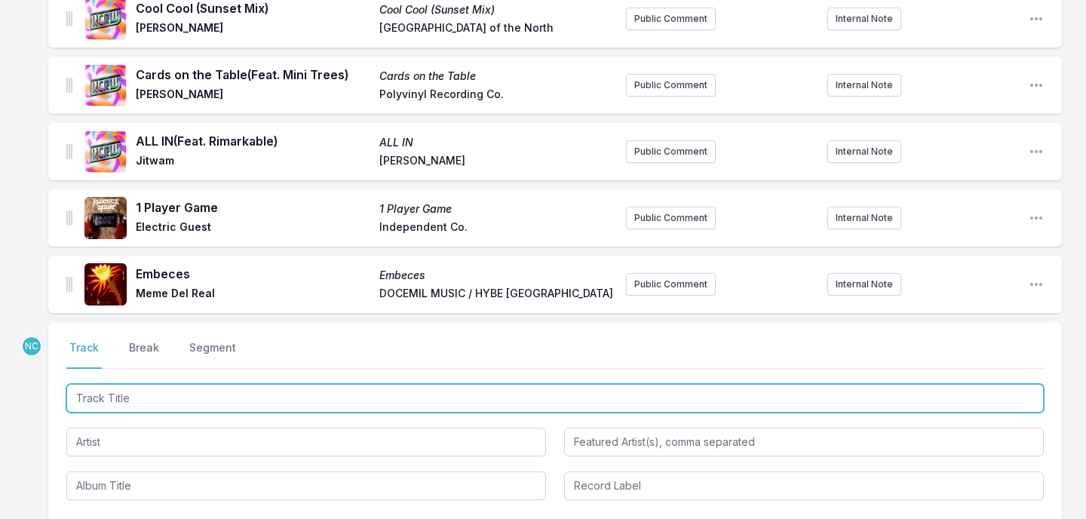
scroll to position [858, 0]
